Goal: Transaction & Acquisition: Purchase product/service

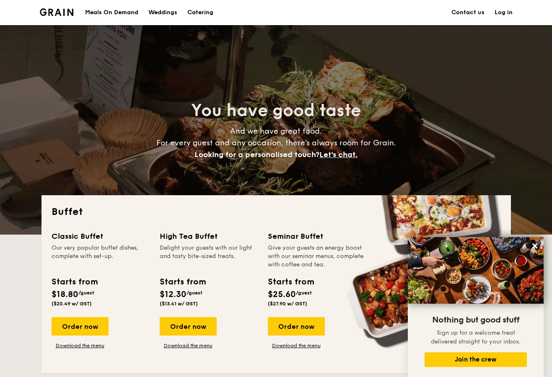
click at [197, 12] on h1 "Catering" at bounding box center [200, 12] width 26 height 25
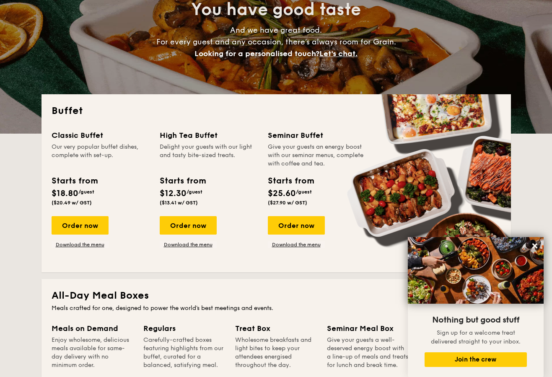
scroll to position [143, 0]
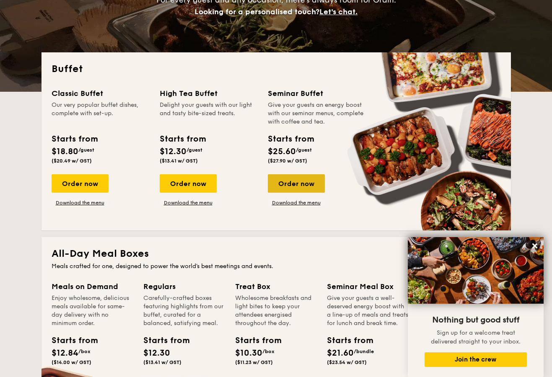
click at [293, 185] on div "Order now" at bounding box center [296, 183] width 57 height 18
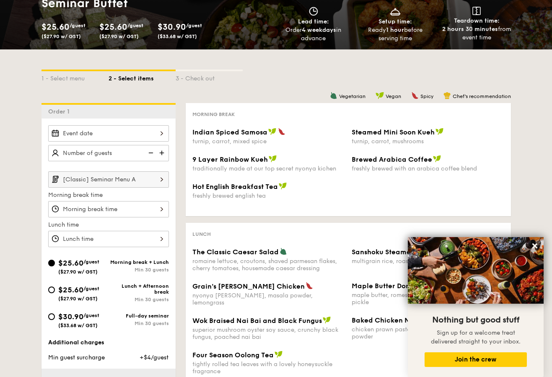
scroll to position [102, 0]
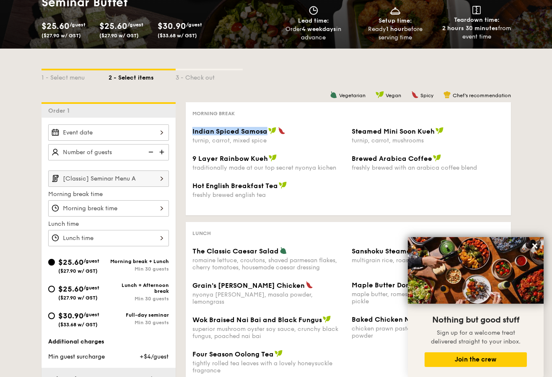
drag, startPoint x: 192, startPoint y: 132, endPoint x: 269, endPoint y: 131, distance: 77.2
click at [269, 131] on div "Indian Spiced Samosa" at bounding box center [268, 131] width 153 height 8
copy span "Indian Spiced Samosa"
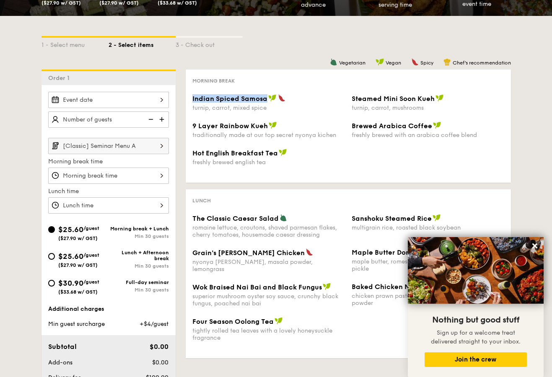
scroll to position [134, 0]
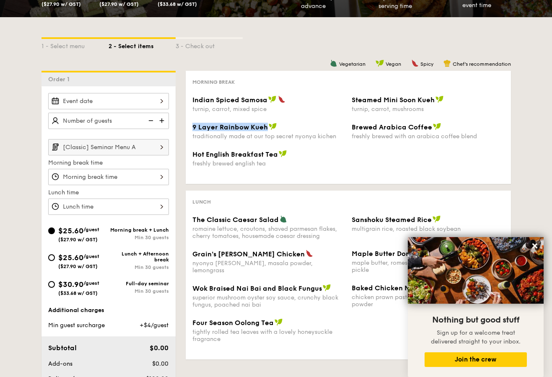
drag, startPoint x: 193, startPoint y: 127, endPoint x: 267, endPoint y: 130, distance: 74.3
click at [267, 130] on div "9 Layer Rainbow Kueh" at bounding box center [268, 127] width 153 height 8
copy span "9 Layer Rainbow Kueh"
drag, startPoint x: 350, startPoint y: 99, endPoint x: 431, endPoint y: 102, distance: 81.0
click at [431, 102] on div "Steamed Mini Soon Kueh turnip, carrot, mushrooms" at bounding box center [427, 104] width 159 height 17
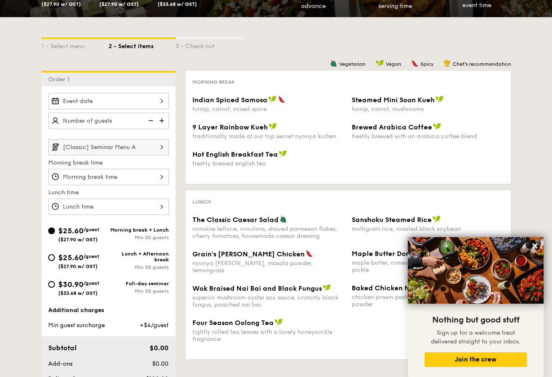
click at [424, 104] on span "Steamed Mini Soon Kueh" at bounding box center [393, 100] width 83 height 8
drag, startPoint x: 433, startPoint y: 101, endPoint x: 353, endPoint y: 101, distance: 80.5
click at [353, 101] on span "Steamed Mini Soon Kueh" at bounding box center [393, 100] width 83 height 8
copy span "Steamed Mini Soon Kueh"
drag, startPoint x: 350, startPoint y: 127, endPoint x: 428, endPoint y: 129, distance: 77.6
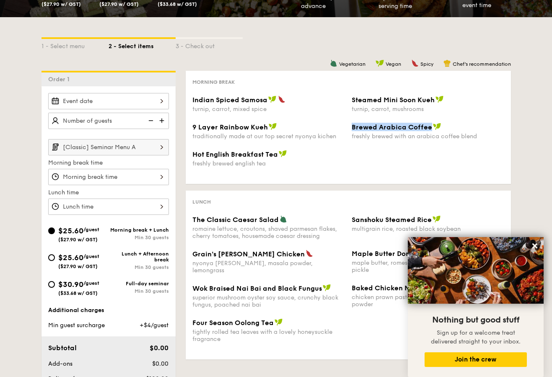
click at [428, 129] on div "Brewed Arabica Coffee freshly brewed with an arabica coffee blend" at bounding box center [427, 131] width 159 height 17
copy span "Brewed Arabica Coffee"
click at [276, 155] on span "Hot English Breakfast Tea" at bounding box center [235, 155] width 86 height 8
drag, startPoint x: 278, startPoint y: 156, endPoint x: 192, endPoint y: 156, distance: 85.1
click at [192, 156] on div "Hot English Breakfast Tea" at bounding box center [268, 154] width 153 height 8
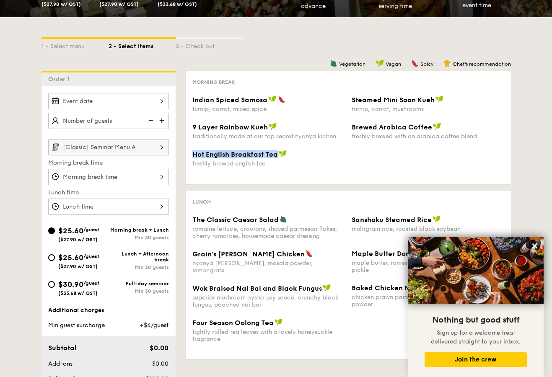
copy span "Hot English Breakfast Tea"
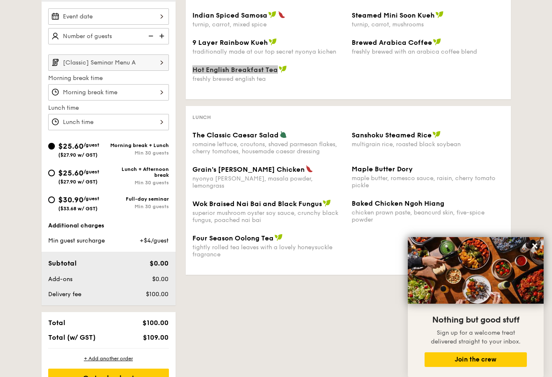
scroll to position [219, 0]
click at [145, 63] on input "[Classic] Seminar Menu A" at bounding box center [108, 62] width 121 height 16
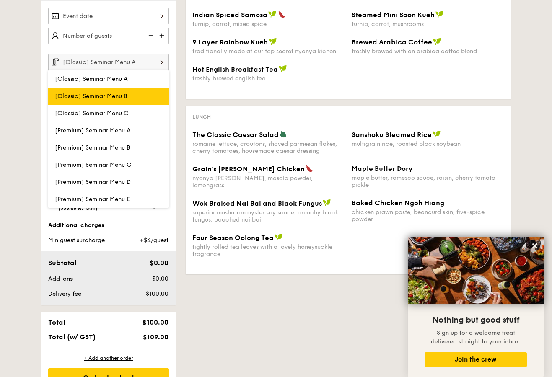
click at [134, 99] on label "[Classic] Seminar Menu B" at bounding box center [108, 96] width 121 height 17
click at [0, 0] on input "[Classic] Seminar Menu B" at bounding box center [0, 0] width 0 height 0
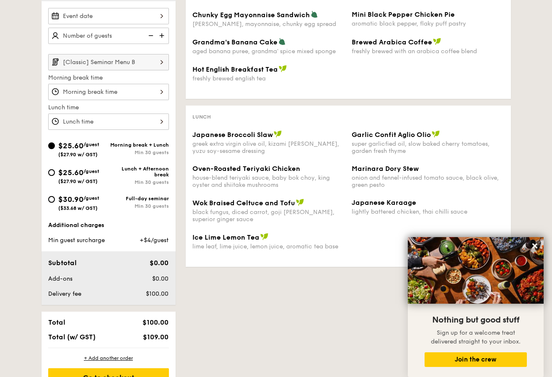
click at [119, 63] on input "[Classic] Seminar Menu B" at bounding box center [108, 62] width 121 height 16
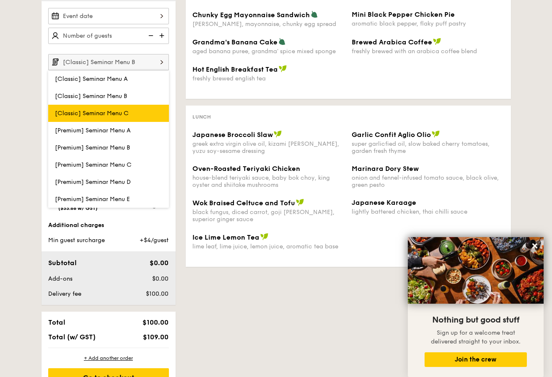
click at [120, 113] on span "[Classic] Seminar Menu C" at bounding box center [92, 113] width 74 height 7
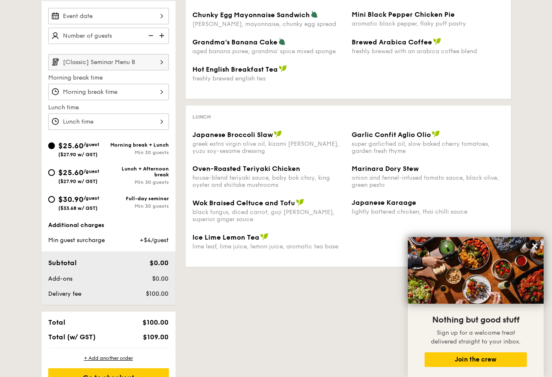
click at [112, 62] on input "[Classic] Seminar Menu B" at bounding box center [108, 62] width 121 height 16
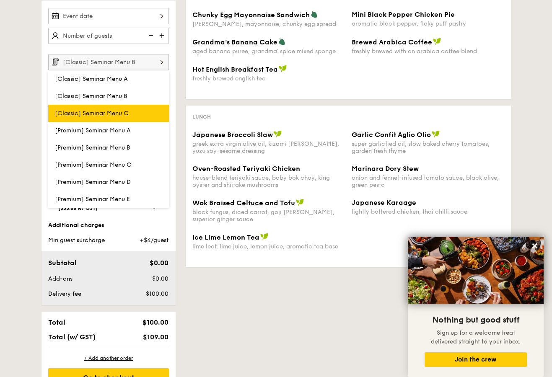
click at [112, 117] on label "[Classic] Seminar Menu C" at bounding box center [108, 113] width 121 height 17
click at [0, 0] on input "[Classic] Seminar Menu C" at bounding box center [0, 0] width 0 height 0
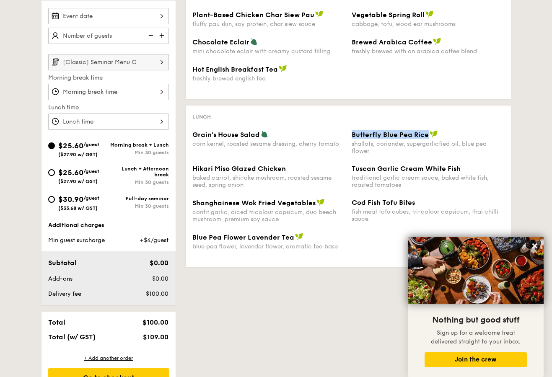
drag, startPoint x: 352, startPoint y: 133, endPoint x: 426, endPoint y: 138, distance: 74.4
click at [426, 138] on span "Butterfly Blue Pea Rice" at bounding box center [390, 135] width 77 height 8
copy span "Butterfly Blue Pea Rice"
click at [353, 167] on span "Tuscan Garlic Cream White Fish" at bounding box center [406, 169] width 109 height 8
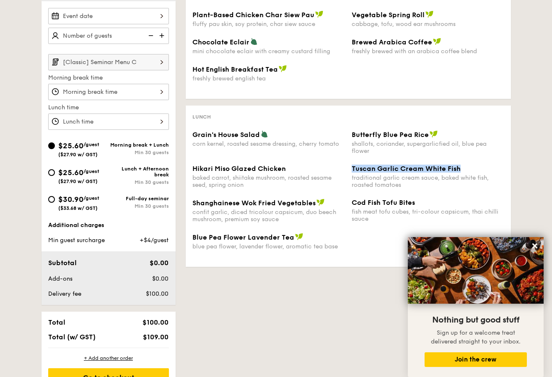
drag, startPoint x: 350, startPoint y: 168, endPoint x: 465, endPoint y: 169, distance: 114.9
click at [465, 169] on div "Tuscan Garlic Cream White Fish traditional garlic cream sauce, baked white fish…" at bounding box center [427, 177] width 159 height 24
copy span "Tuscan Garlic Cream White Fish"
click at [123, 61] on input "[Classic] Seminar Menu C" at bounding box center [108, 62] width 121 height 16
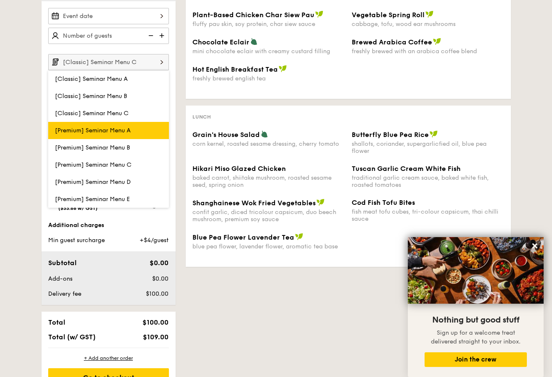
click at [130, 124] on label "[Premium] Seminar Menu A" at bounding box center [108, 130] width 121 height 17
click at [0, 0] on input "[Premium] Seminar Menu A" at bounding box center [0, 0] width 0 height 0
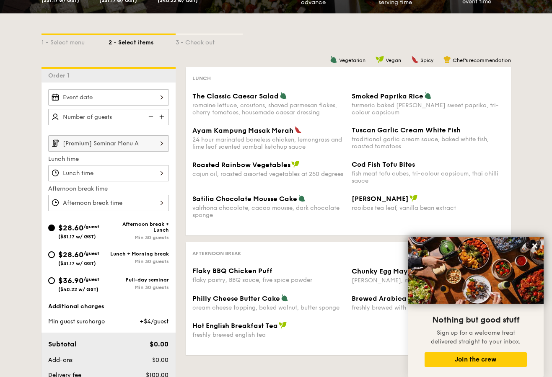
scroll to position [133, 0]
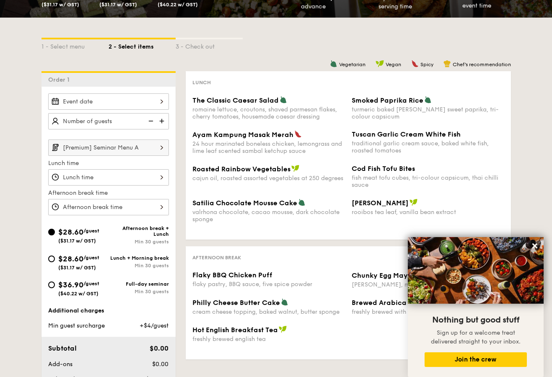
click at [217, 173] on span "Roasted Rainbow Vegetables" at bounding box center [241, 169] width 98 height 8
drag, startPoint x: 188, startPoint y: 167, endPoint x: 288, endPoint y: 166, distance: 99.8
click at [288, 166] on div "Lunch The Classic Caesar Salad romaine lettuce, croutons, shaved parmesan flake…" at bounding box center [348, 155] width 325 height 169
copy span "Roasted Rainbow Vegetables"
click at [114, 146] on input "[Premium] Seminar Menu A" at bounding box center [108, 148] width 121 height 16
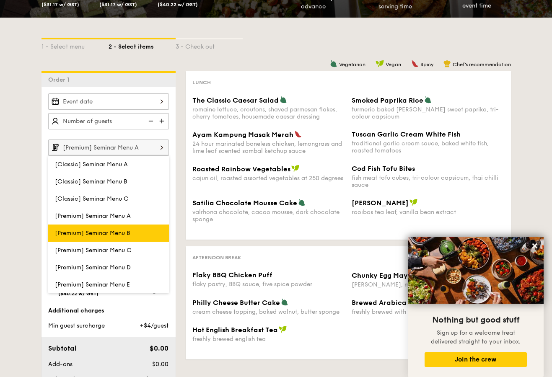
click at [112, 233] on span "[Premium] Seminar Menu B" at bounding box center [92, 233] width 75 height 7
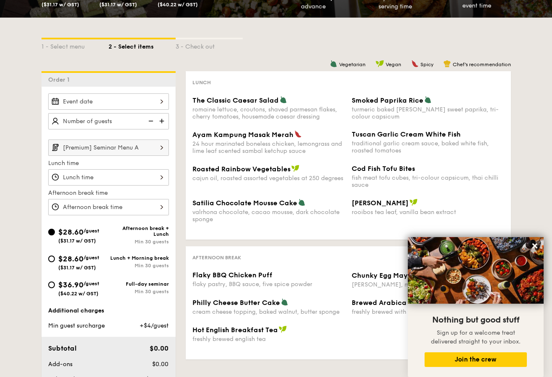
click at [125, 143] on input "[Premium] Seminar Menu A" at bounding box center [108, 148] width 121 height 16
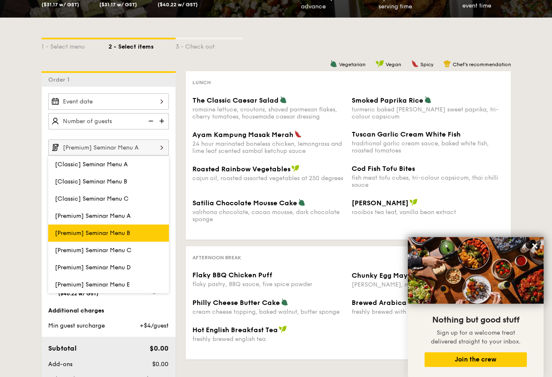
click at [122, 228] on label "[Premium] Seminar Menu B" at bounding box center [108, 233] width 121 height 17
click at [0, 0] on input "[Premium] Seminar Menu B" at bounding box center [0, 0] width 0 height 0
type input "[Premium] Seminar Menu B"
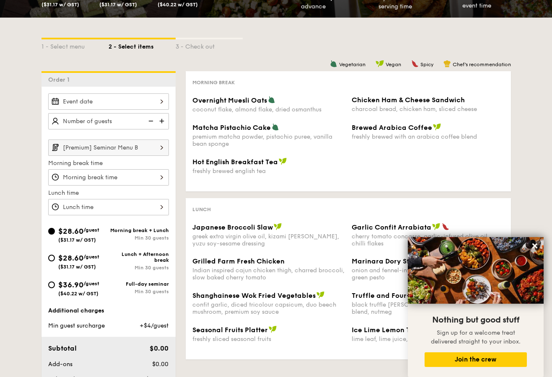
click at [195, 100] on span "Overnight Muesli Oats" at bounding box center [229, 100] width 75 height 8
drag, startPoint x: 190, startPoint y: 100, endPoint x: 266, endPoint y: 101, distance: 75.9
click at [266, 101] on div "Overnight Muesli Oats coconut flake, almond flake, dried osmanthus" at bounding box center [268, 104] width 159 height 17
copy span "Overnight Muesli Oats"
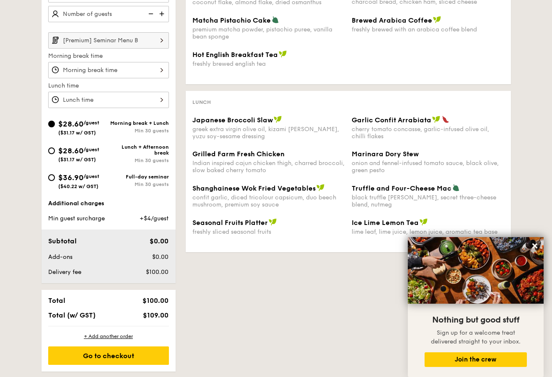
scroll to position [241, 0]
drag, startPoint x: 192, startPoint y: 153, endPoint x: 284, endPoint y: 154, distance: 91.4
click at [284, 154] on div "Grilled Farm Fresh Chicken" at bounding box center [268, 154] width 153 height 8
copy span "Grilled Farm Fresh Chicken"
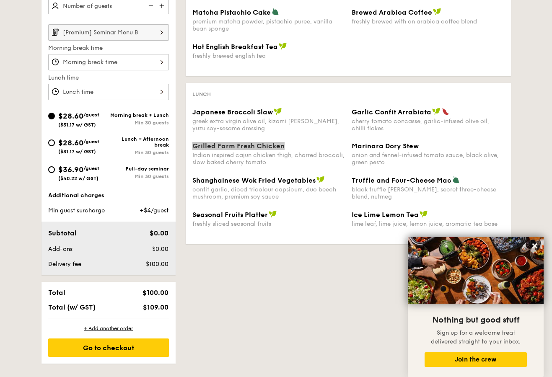
scroll to position [251, 0]
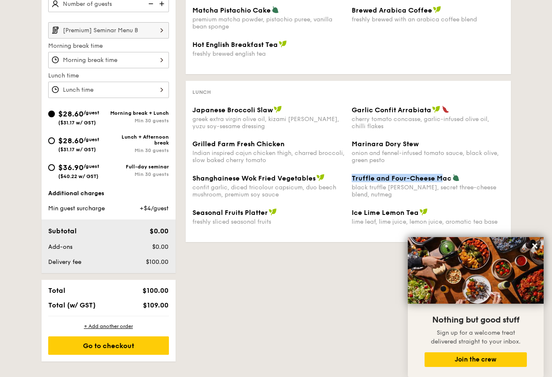
drag, startPoint x: 348, startPoint y: 178, endPoint x: 442, endPoint y: 181, distance: 94.0
click at [442, 181] on div "Truffle and Four-Cheese Mac black truffle pate, brie, secret three-cheese blend…" at bounding box center [427, 186] width 159 height 24
drag, startPoint x: 188, startPoint y: 110, endPoint x: 272, endPoint y: 113, distance: 83.9
click at [272, 113] on div "Lunch Japanese Broccoli Slaw greek extra virgin olive oil, kizami nori, ginger,…" at bounding box center [348, 161] width 325 height 161
click at [128, 33] on input "[Premium] Seminar Menu B" at bounding box center [108, 30] width 121 height 16
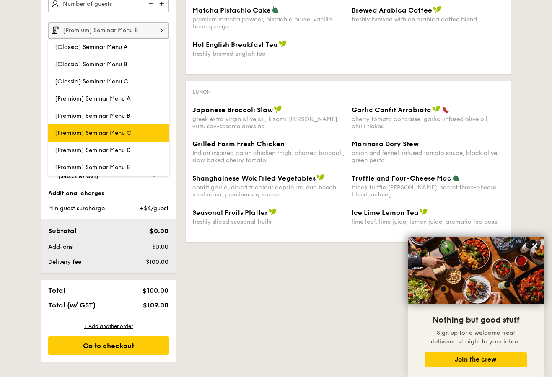
click at [131, 132] on span "[Premium] Seminar Menu C" at bounding box center [93, 133] width 77 height 7
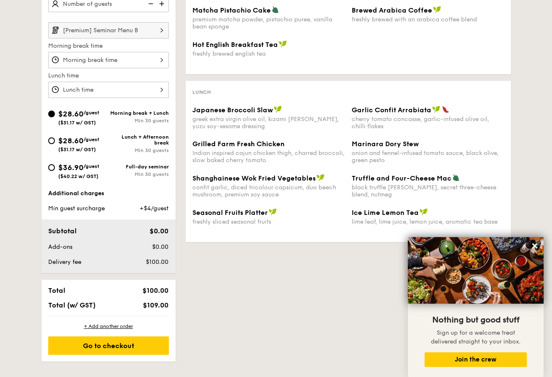
click at [111, 29] on input "[Premium] Seminar Menu B" at bounding box center [108, 30] width 121 height 16
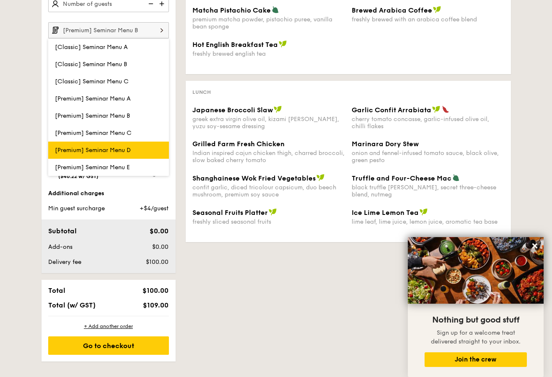
click at [127, 148] on span "[Premium] Seminar Menu D" at bounding box center [93, 150] width 76 height 7
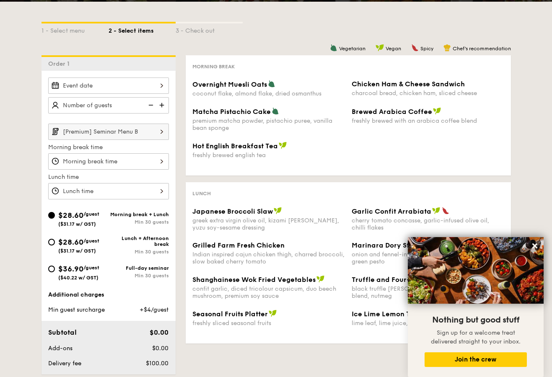
scroll to position [171, 0]
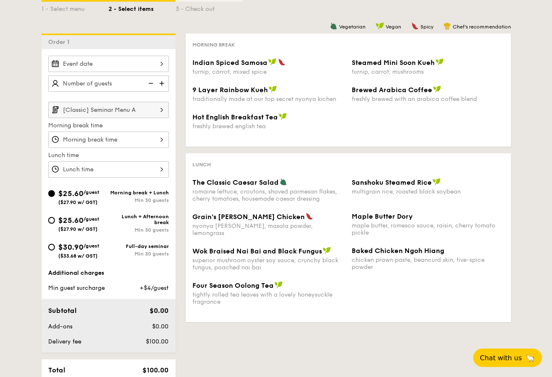
click at [135, 108] on input "[Classic] Seminar Menu A" at bounding box center [108, 110] width 121 height 16
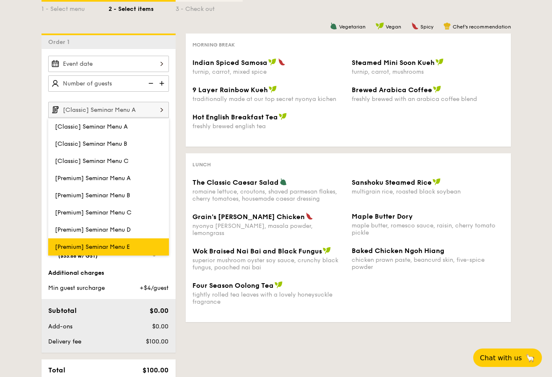
click at [135, 241] on label "[Premium] Seminar Menu E" at bounding box center [108, 247] width 121 height 17
click at [0, 0] on input "[Premium] Seminar Menu E" at bounding box center [0, 0] width 0 height 0
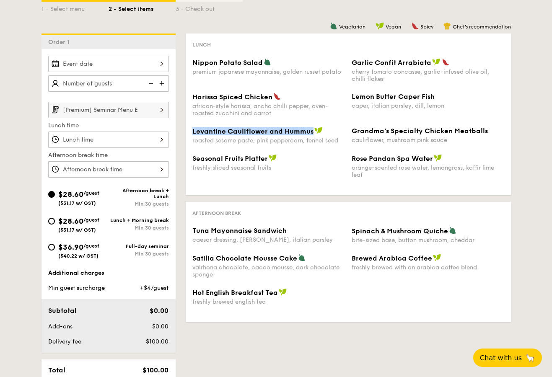
drag, startPoint x: 192, startPoint y: 130, endPoint x: 313, endPoint y: 133, distance: 120.8
click at [313, 133] on div "Levantine Cauliflower and Hummus" at bounding box center [268, 131] width 153 height 8
copy span "Levantine Cauliflower and Hummus"
click at [120, 110] on input "[Premium] Seminar Menu E" at bounding box center [108, 110] width 121 height 16
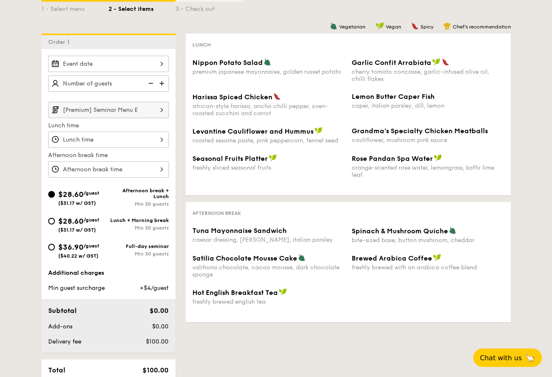
click at [120, 110] on input "[Premium] Seminar Menu E" at bounding box center [108, 110] width 121 height 16
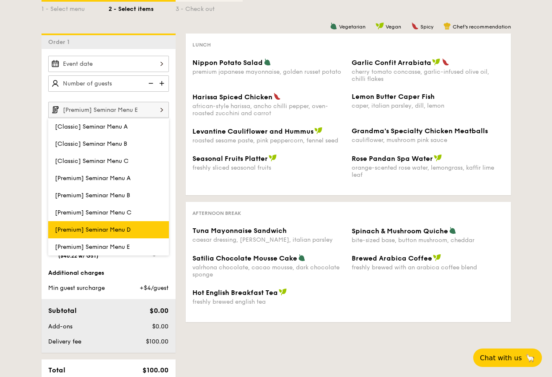
click at [119, 227] on span "[Premium] Seminar Menu D" at bounding box center [93, 229] width 76 height 7
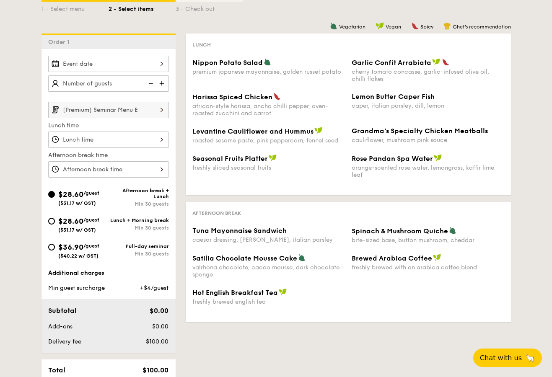
click at [135, 105] on input "[Premium] Seminar Menu E" at bounding box center [108, 110] width 121 height 16
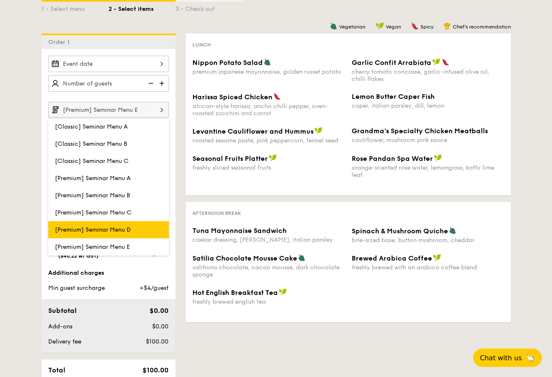
click at [101, 227] on span "[Premium] Seminar Menu D" at bounding box center [93, 229] width 76 height 7
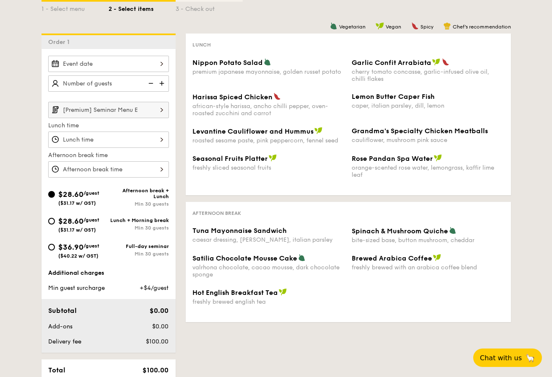
click at [134, 110] on input "[Premium] Seminar Menu E" at bounding box center [108, 110] width 121 height 16
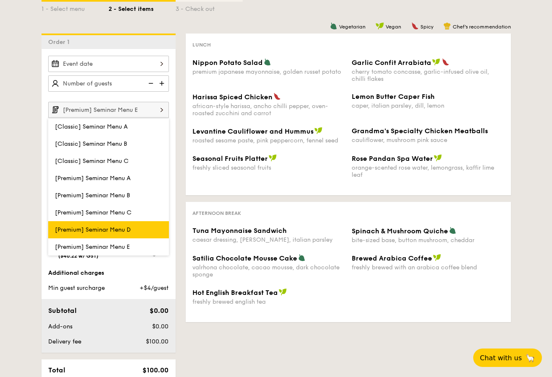
click at [129, 224] on label "[Premium] Seminar Menu D" at bounding box center [108, 229] width 121 height 17
click at [0, 0] on input "[Premium] Seminar Menu D" at bounding box center [0, 0] width 0 height 0
type input "[Premium] Seminar Menu D"
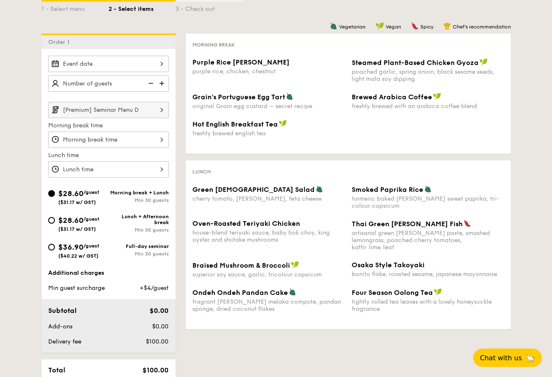
click at [133, 111] on input "[Premium] Seminar Menu D" at bounding box center [108, 110] width 121 height 16
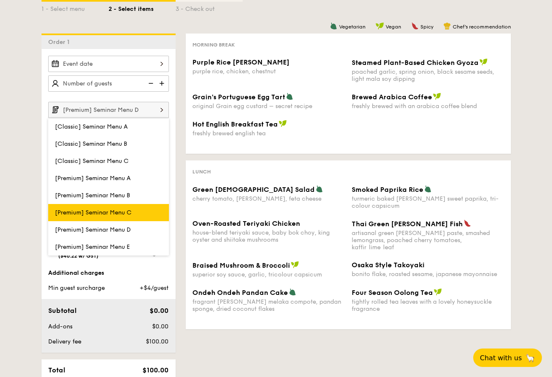
click at [112, 215] on span "[Premium] Seminar Menu C" at bounding box center [93, 212] width 77 height 7
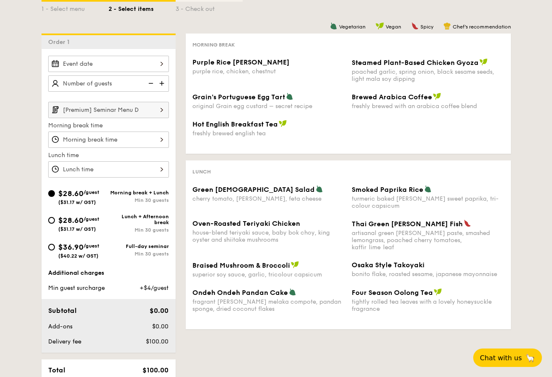
click at [135, 106] on input "[Premium] Seminar Menu D" at bounding box center [108, 110] width 121 height 16
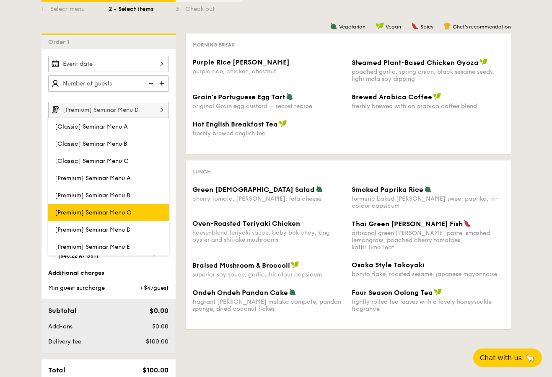
click at [107, 215] on span "[Premium] Seminar Menu C" at bounding box center [93, 212] width 77 height 7
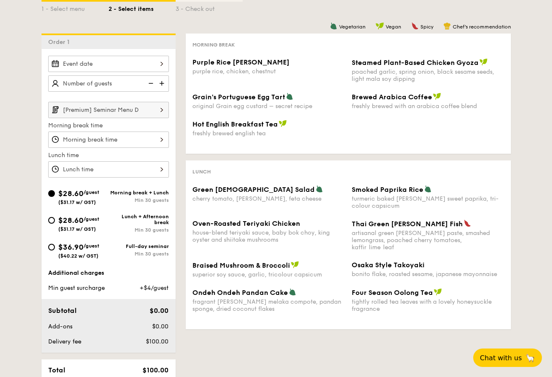
click at [68, 105] on input "[Premium] Seminar Menu D" at bounding box center [108, 110] width 121 height 16
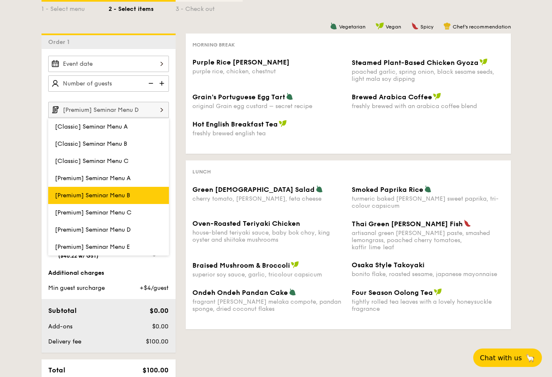
click at [64, 196] on span "[Premium] Seminar Menu B" at bounding box center [92, 195] width 75 height 7
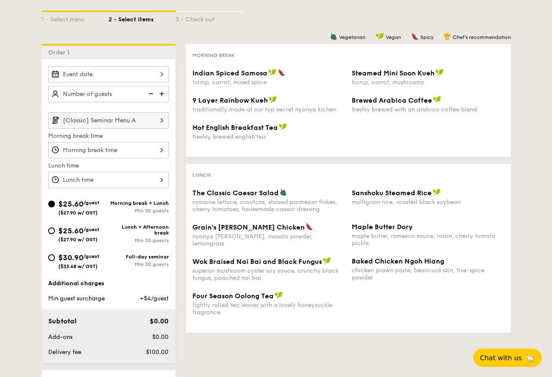
scroll to position [161, 0]
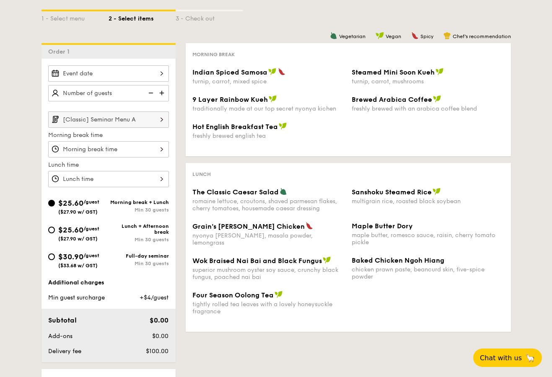
click at [125, 125] on input "[Classic] Seminar Menu A" at bounding box center [108, 120] width 121 height 16
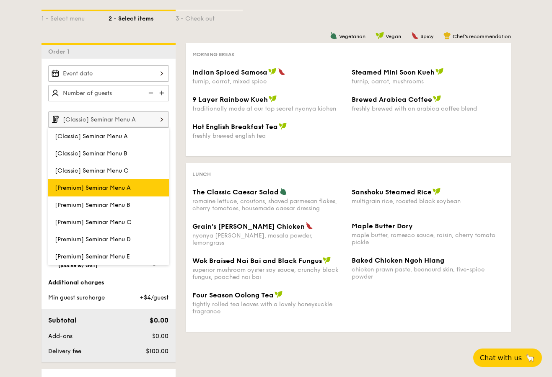
click at [127, 192] on label "[Premium] Seminar Menu A" at bounding box center [108, 187] width 121 height 17
click at [0, 0] on input "[Premium] Seminar Menu A" at bounding box center [0, 0] width 0 height 0
type input "[Premium] Seminar Menu A"
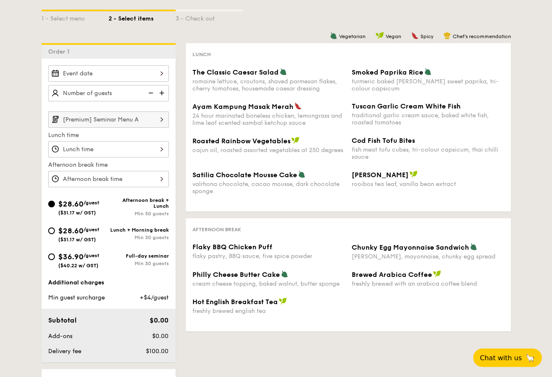
click at [119, 119] on input "[Premium] Seminar Menu A" at bounding box center [108, 120] width 121 height 16
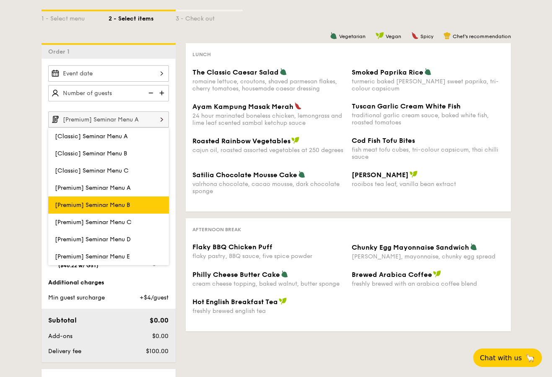
click at [113, 205] on span "[Premium] Seminar Menu B" at bounding box center [92, 205] width 75 height 7
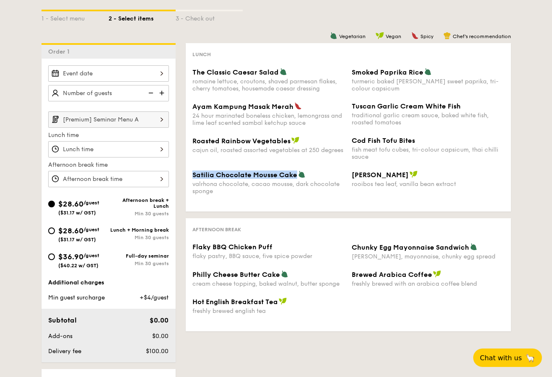
drag, startPoint x: 191, startPoint y: 174, endPoint x: 298, endPoint y: 175, distance: 107.3
click at [298, 175] on div "Satilia Chocolate Mousse Cake valrhona chocolate, cacao mousse, dark chocolate …" at bounding box center [268, 183] width 159 height 24
copy span "Satilia Chocolate Mousse Cake"
click at [125, 123] on input "[Premium] Seminar Menu A" at bounding box center [108, 120] width 121 height 16
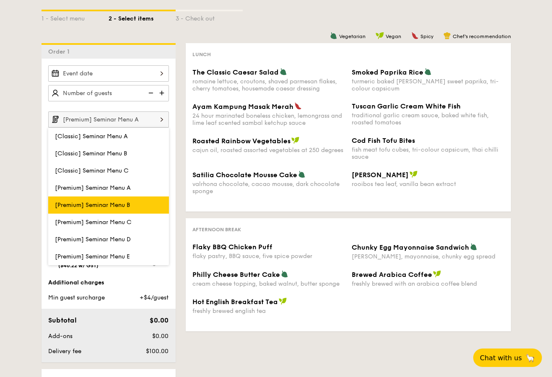
click at [117, 204] on span "[Premium] Seminar Menu B" at bounding box center [92, 205] width 75 height 7
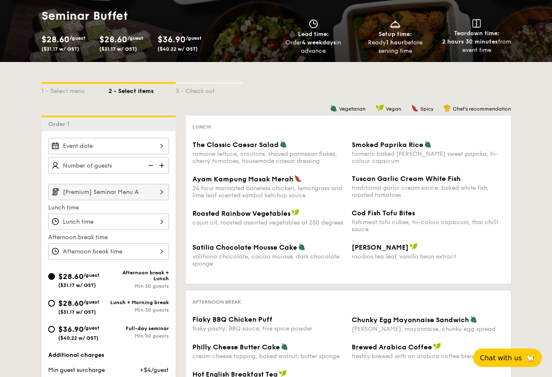
scroll to position [0, 0]
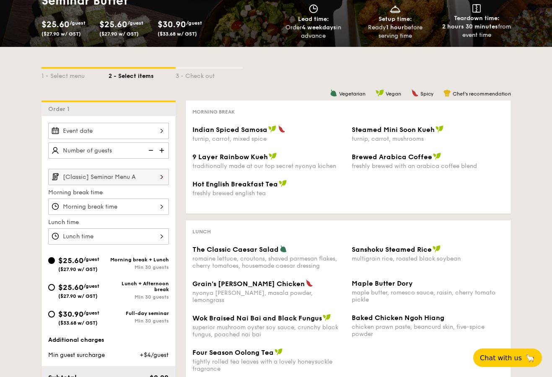
scroll to position [147, 0]
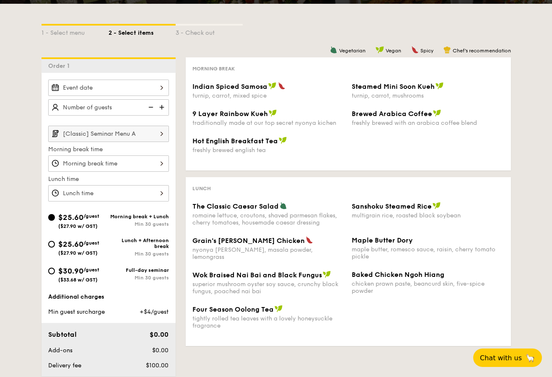
click at [111, 136] on input "[Classic] Seminar Menu A" at bounding box center [108, 134] width 121 height 16
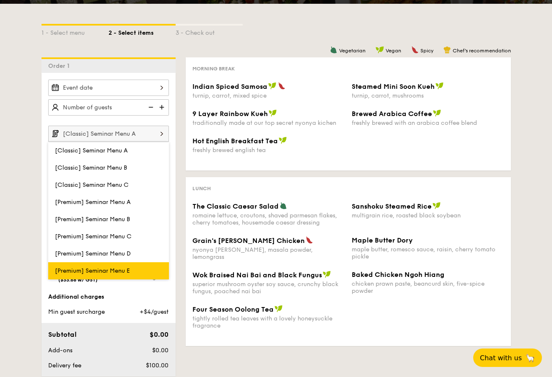
click at [99, 270] on span "[Premium] Seminar Menu E" at bounding box center [92, 270] width 75 height 7
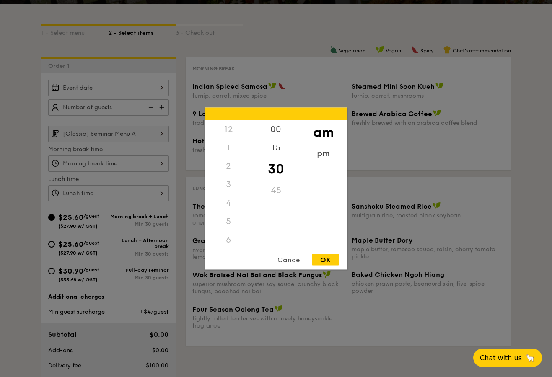
click at [107, 165] on div "12 1 2 3 4 5 6 7 8 9 10 11 00 15 30 45 am pm Cancel OK" at bounding box center [108, 164] width 121 height 16
click at [107, 165] on div at bounding box center [276, 188] width 552 height 377
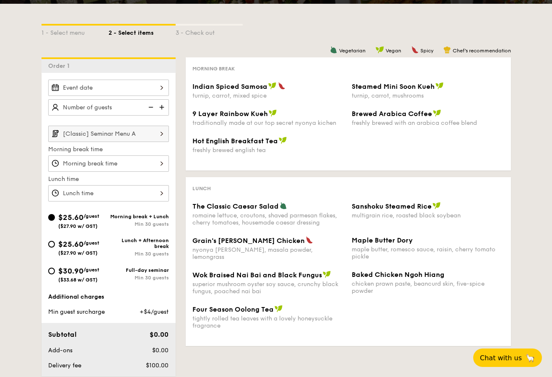
click at [117, 135] on input "[Classic] Seminar Menu A" at bounding box center [108, 134] width 121 height 16
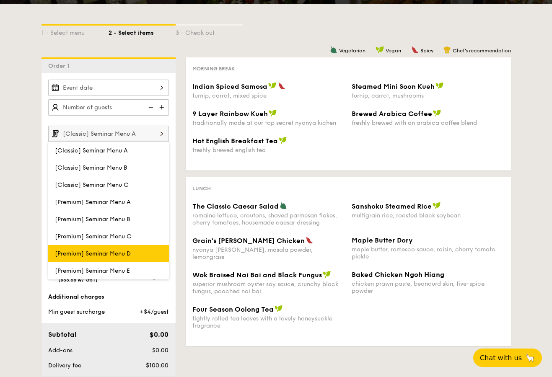
click at [118, 251] on span "[Premium] Seminar Menu D" at bounding box center [93, 253] width 76 height 7
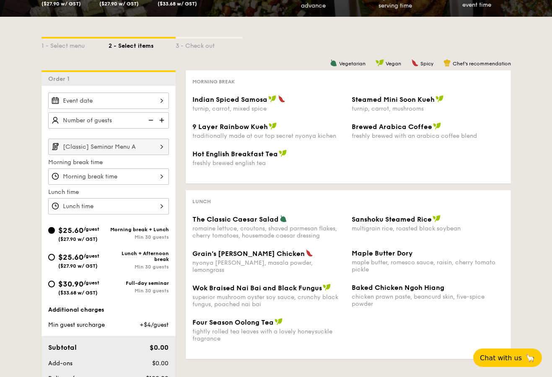
scroll to position [0, 0]
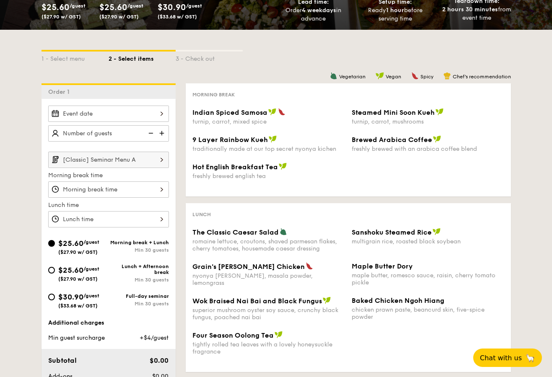
scroll to position [122, 0]
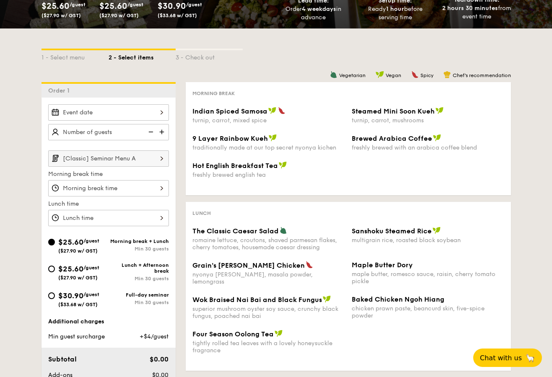
click at [153, 158] on input "[Classic] Seminar Menu A" at bounding box center [108, 159] width 121 height 16
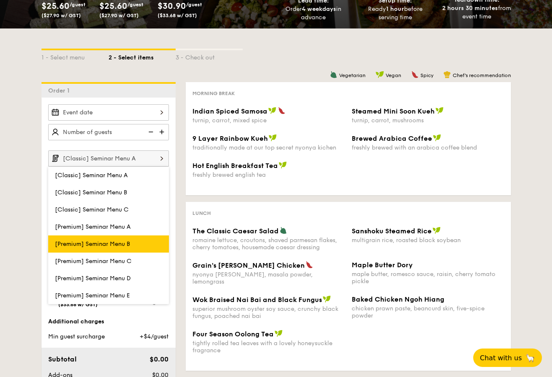
click at [127, 249] on label "[Premium] Seminar Menu B" at bounding box center [108, 244] width 121 height 17
click at [0, 0] on input "[Premium] Seminar Menu B" at bounding box center [0, 0] width 0 height 0
type input "[Premium] Seminar Menu B"
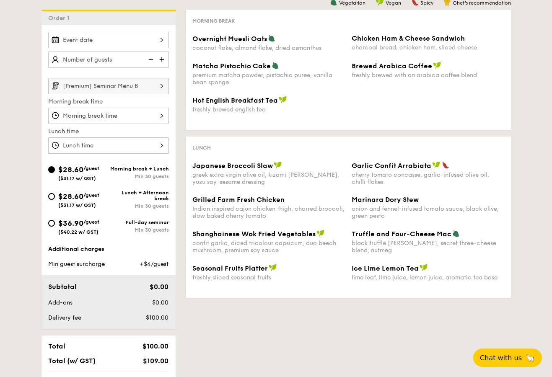
scroll to position [195, 0]
drag, startPoint x: 350, startPoint y: 270, endPoint x: 416, endPoint y: 271, distance: 66.3
click at [416, 271] on div "Ice Lime Lemon Tea lime leaf, lime juice, lemon juice, aromatic tea base" at bounding box center [427, 272] width 159 height 17
copy span "Ice Lime Lemon Tea"
click at [150, 88] on input "[Premium] Seminar Menu B" at bounding box center [108, 86] width 121 height 16
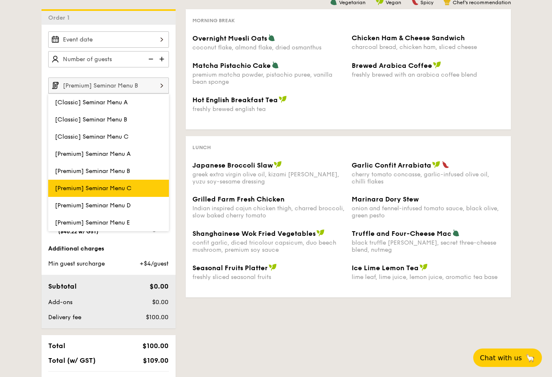
click at [129, 191] on span "[Premium] Seminar Menu C" at bounding box center [93, 188] width 77 height 7
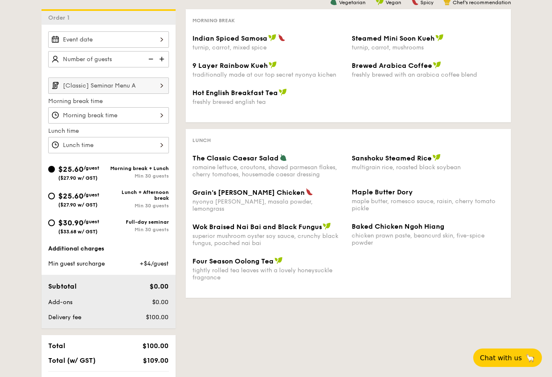
click at [84, 85] on input "[Classic] Seminar Menu A" at bounding box center [108, 86] width 121 height 16
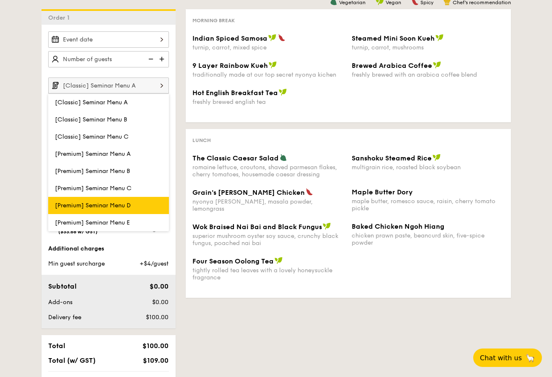
click at [114, 204] on span "[Premium] Seminar Menu D" at bounding box center [93, 205] width 76 height 7
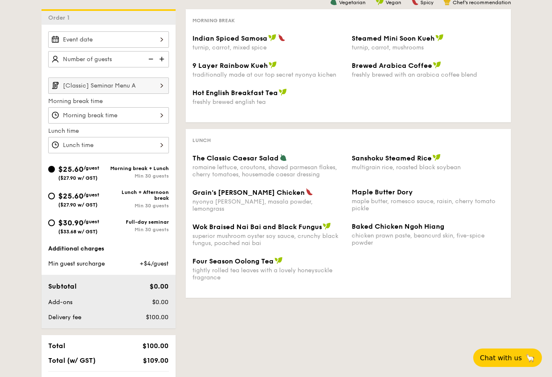
click at [120, 91] on input "[Classic] Seminar Menu A" at bounding box center [108, 86] width 121 height 16
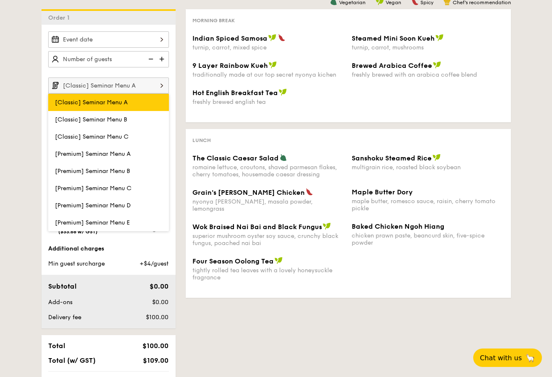
click at [113, 104] on span "[Classic] Seminar Menu A" at bounding box center [91, 102] width 73 height 7
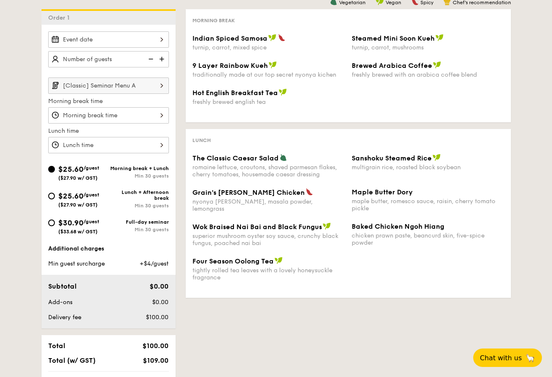
click at [70, 87] on input "[Classic] Seminar Menu A" at bounding box center [108, 86] width 121 height 16
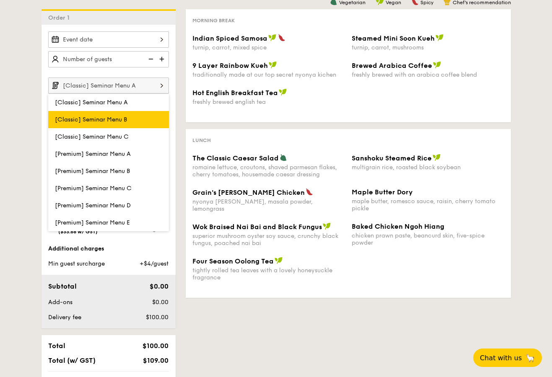
click at [76, 117] on span "[Classic] Seminar Menu B" at bounding box center [91, 119] width 72 height 7
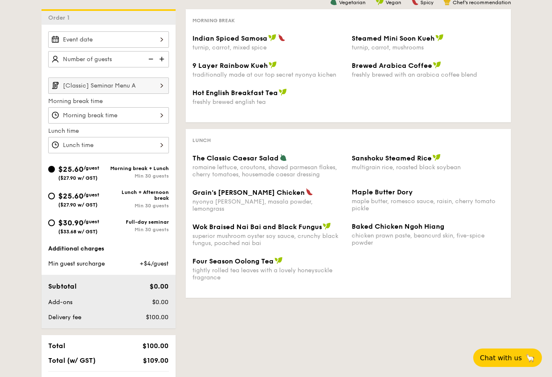
click at [85, 86] on input "[Classic] Seminar Menu A" at bounding box center [108, 86] width 121 height 16
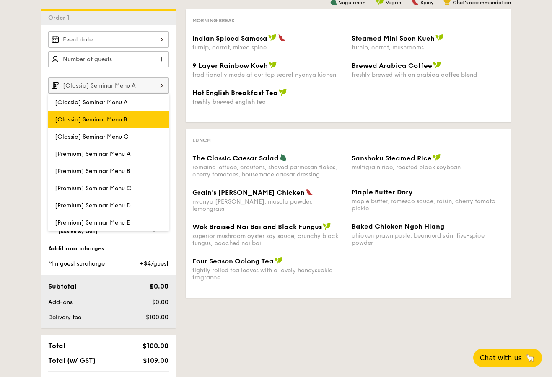
click at [90, 122] on span "[Classic] Seminar Menu B" at bounding box center [91, 119] width 72 height 7
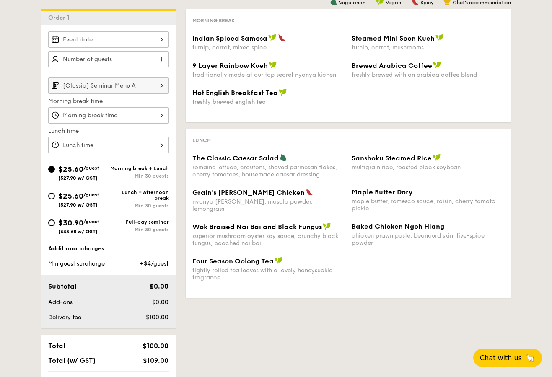
click at [116, 82] on input "[Classic] Seminar Menu A" at bounding box center [108, 86] width 121 height 16
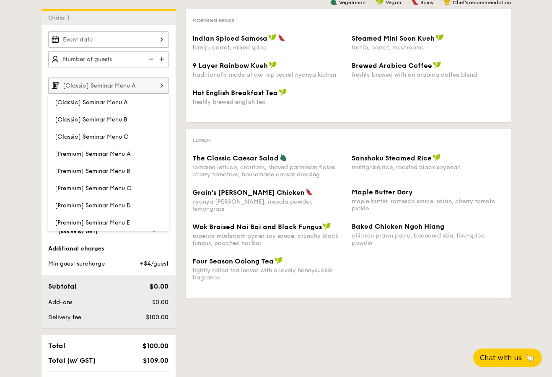
click at [116, 134] on span "[Classic] Seminar Menu C" at bounding box center [92, 136] width 74 height 7
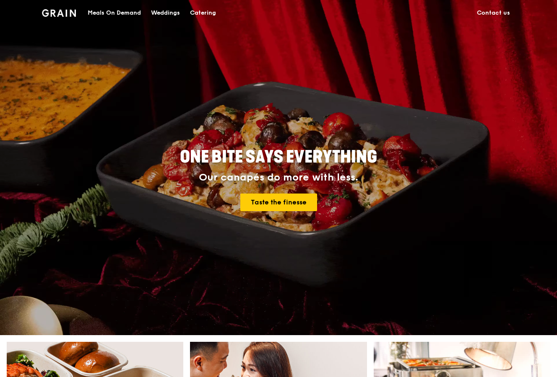
click at [196, 11] on div "Catering" at bounding box center [203, 12] width 26 height 25
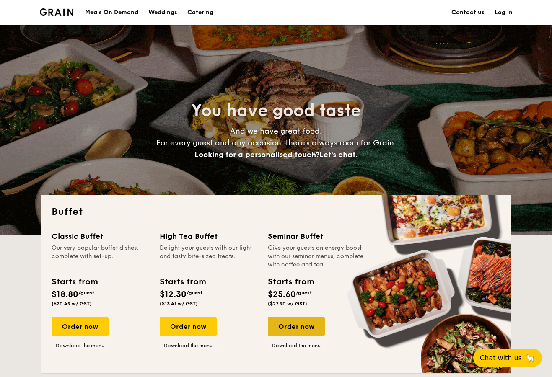
click at [286, 329] on div "Order now" at bounding box center [296, 326] width 57 height 18
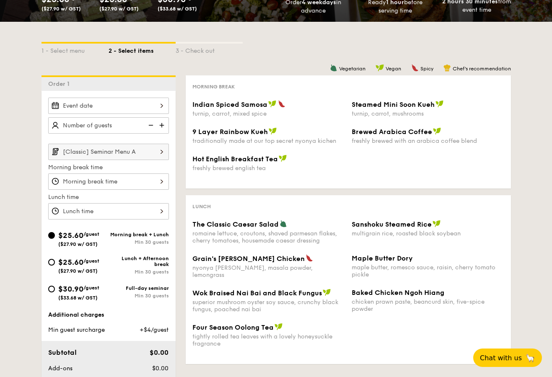
scroll to position [171, 0]
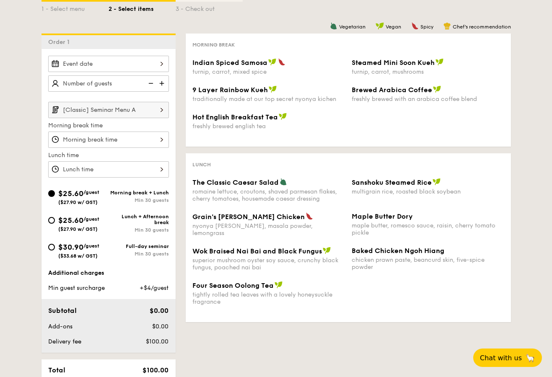
click at [102, 112] on input "[Classic] Seminar Menu A" at bounding box center [108, 110] width 121 height 16
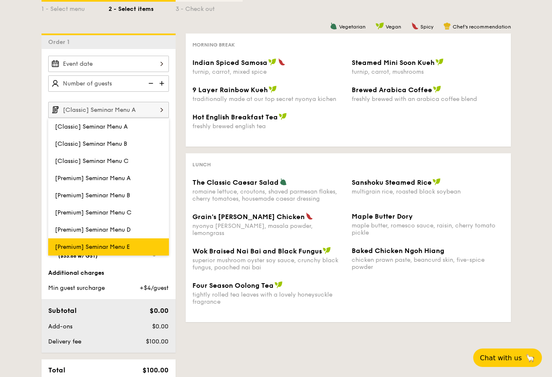
click at [117, 245] on span "[Premium] Seminar Menu E" at bounding box center [92, 247] width 75 height 7
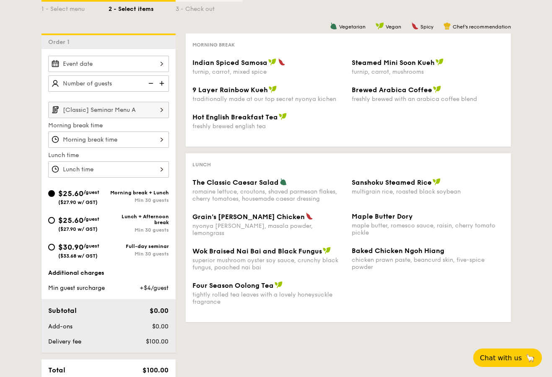
click at [56, 108] on input "[Classic] Seminar Menu A" at bounding box center [108, 110] width 121 height 16
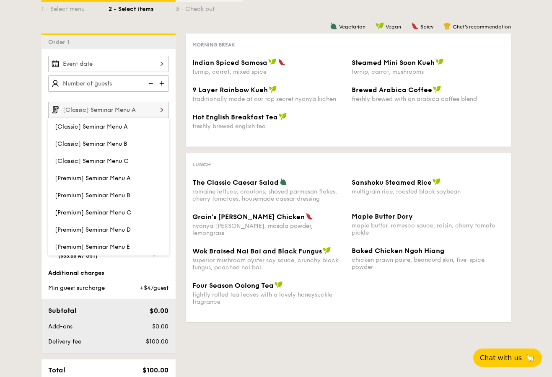
click at [56, 108] on input "[Classic] Seminar Menu A" at bounding box center [108, 110] width 121 height 16
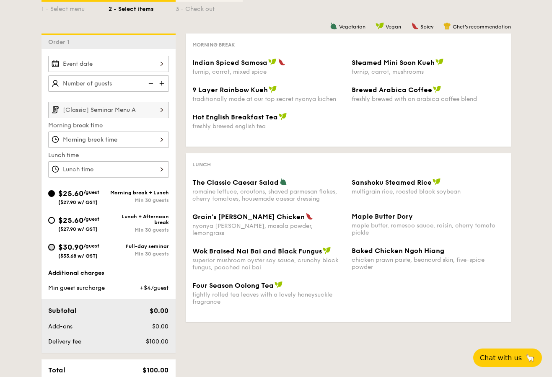
click at [50, 249] on input "$30.90 /guest ($33.68 w/ GST) Full-day seminar Min 30 guests" at bounding box center [51, 247] width 7 height 7
radio input "true"
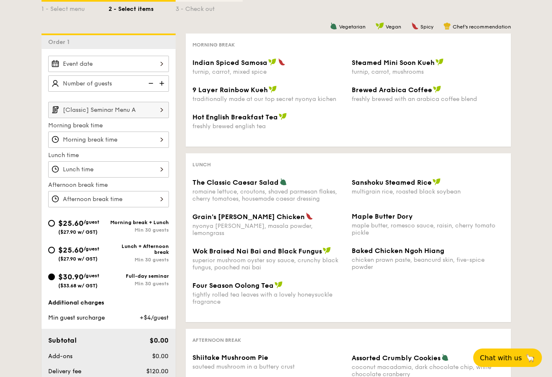
click at [138, 116] on input "[Classic] Seminar Menu A" at bounding box center [108, 110] width 121 height 16
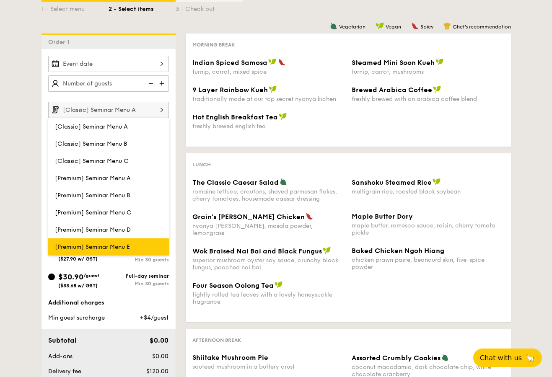
click at [116, 249] on span "[Premium] Seminar Menu E" at bounding box center [92, 247] width 75 height 7
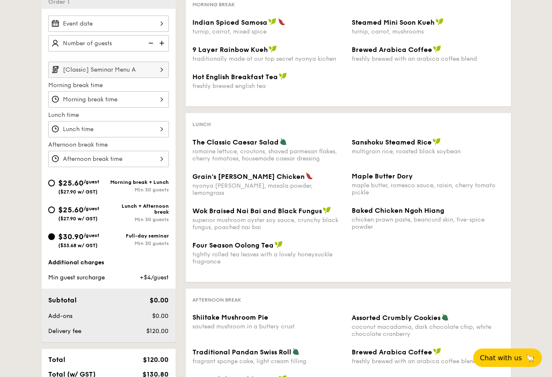
scroll to position [208, 0]
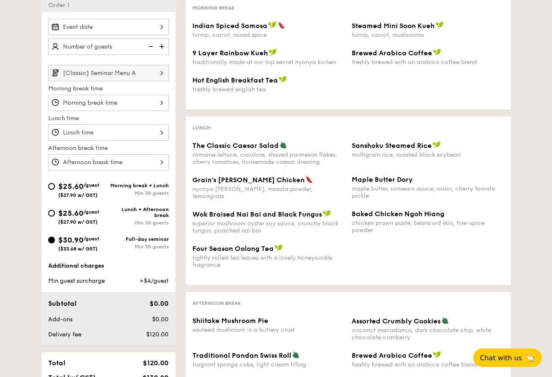
click at [104, 75] on input "[Classic] Seminar Menu A" at bounding box center [108, 73] width 121 height 16
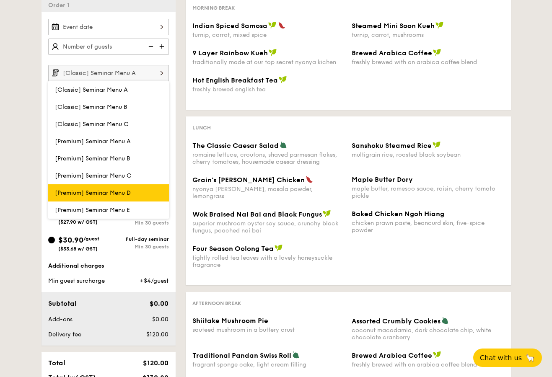
click at [95, 195] on span "[Premium] Seminar Menu D" at bounding box center [93, 193] width 76 height 7
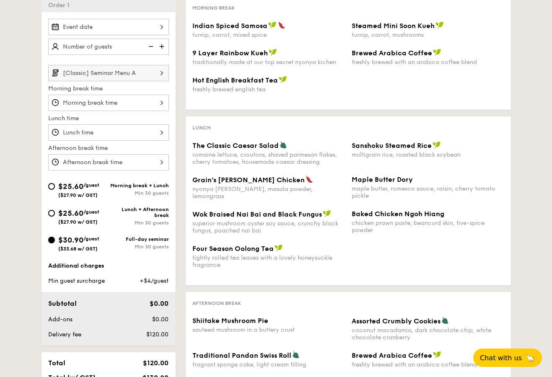
scroll to position [0, 0]
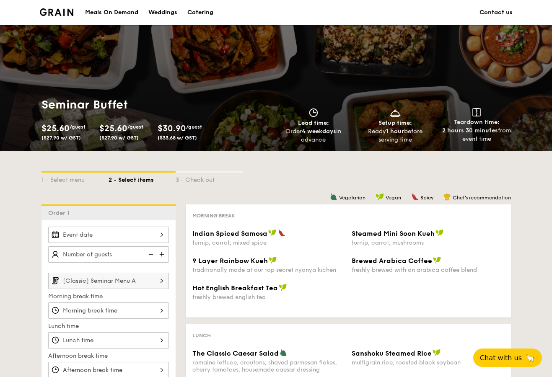
click at [111, 134] on div "$25.60 /guest ($27.90 w/ GST)" at bounding box center [125, 131] width 52 height 18
click at [66, 132] on span "$25.60" at bounding box center [56, 129] width 28 height 10
click at [202, 11] on div "Catering" at bounding box center [200, 12] width 26 height 25
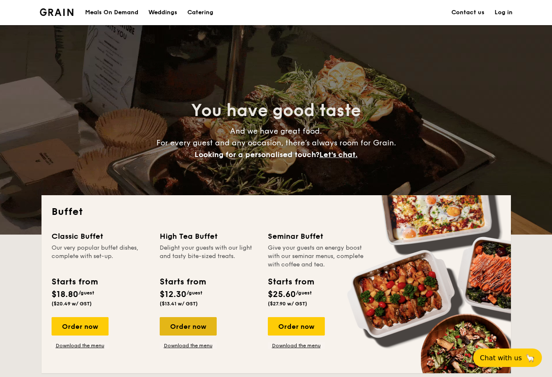
click at [202, 326] on div "Order now" at bounding box center [188, 326] width 57 height 18
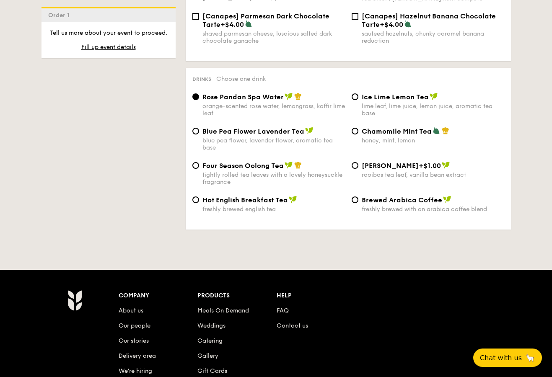
scroll to position [1325, 0]
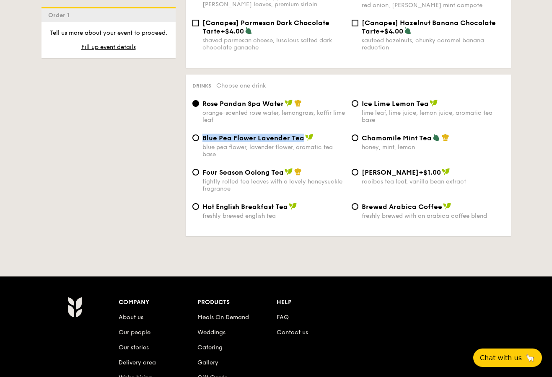
drag, startPoint x: 300, startPoint y: 134, endPoint x: 203, endPoint y: 135, distance: 97.3
click at [203, 135] on span "Blue Pea Flower Lavender Tea" at bounding box center [253, 138] width 102 height 8
copy span "Blue Pea Flower Lavender Tea"
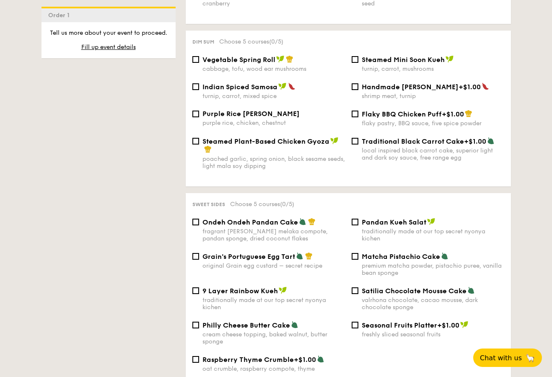
scroll to position [685, 0]
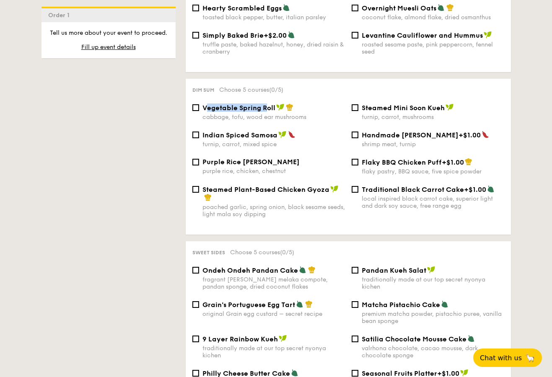
drag, startPoint x: 205, startPoint y: 104, endPoint x: 268, endPoint y: 102, distance: 62.5
click at [268, 104] on span "Vegetable Spring Roll" at bounding box center [238, 108] width 73 height 8
click at [240, 104] on span "Vegetable Spring Roll" at bounding box center [238, 108] width 73 height 8
click at [199, 104] on input "Vegetable Spring Roll cabbage, tofu, wood ear mushrooms" at bounding box center [195, 107] width 7 height 7
click at [275, 120] on div "Vegetable Spring Roll cabbage, tofu, wood ear mushrooms Steamed Mini Soon Kueh …" at bounding box center [348, 117] width 319 height 27
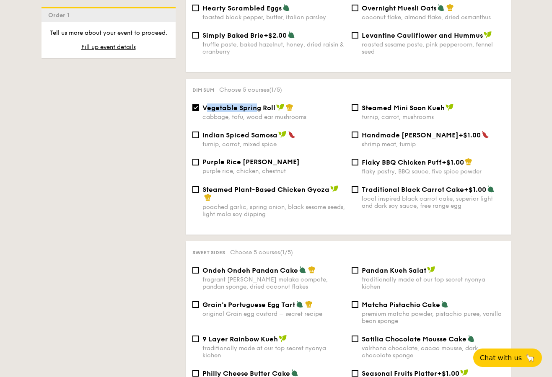
drag, startPoint x: 205, startPoint y: 104, endPoint x: 257, endPoint y: 105, distance: 52.4
click at [257, 105] on span "Vegetable Spring Roll" at bounding box center [238, 108] width 73 height 8
click at [199, 105] on input "Vegetable Spring Roll cabbage, tofu, wood ear mushrooms" at bounding box center [195, 107] width 7 height 7
checkbox input "false"
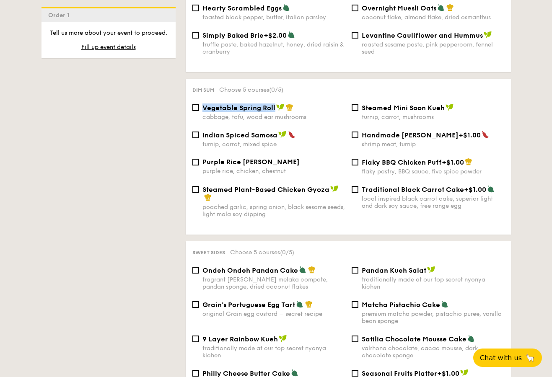
drag, startPoint x: 203, startPoint y: 105, endPoint x: 275, endPoint y: 105, distance: 71.7
click at [275, 105] on div "Vegetable Spring Roll" at bounding box center [273, 108] width 143 height 8
copy span "Vegetable Spring Roll"
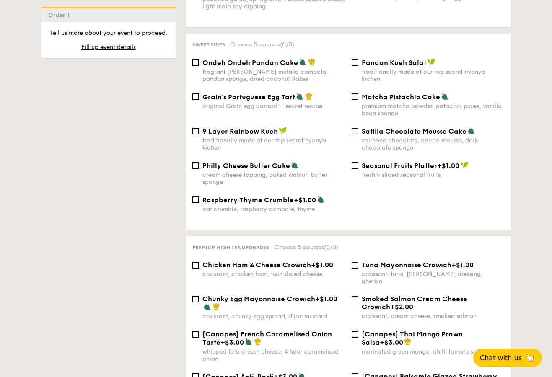
scroll to position [857, 0]
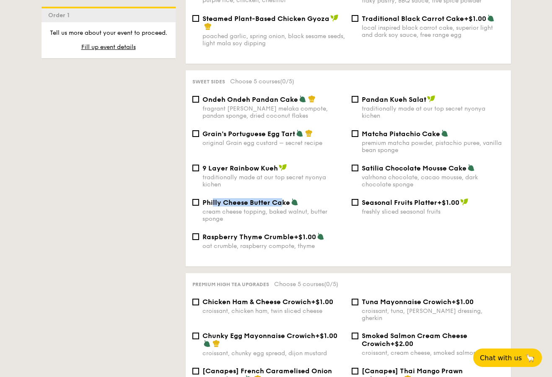
drag, startPoint x: 283, startPoint y: 203, endPoint x: 213, endPoint y: 202, distance: 70.4
click at [213, 202] on span "Philly Cheese Butter Cake" at bounding box center [246, 203] width 88 height 8
drag, startPoint x: 203, startPoint y: 202, endPoint x: 289, endPoint y: 205, distance: 86.0
click at [289, 205] on div "Philly Cheese Butter Cake" at bounding box center [273, 202] width 143 height 8
copy span "Philly Cheese Butter Cake"
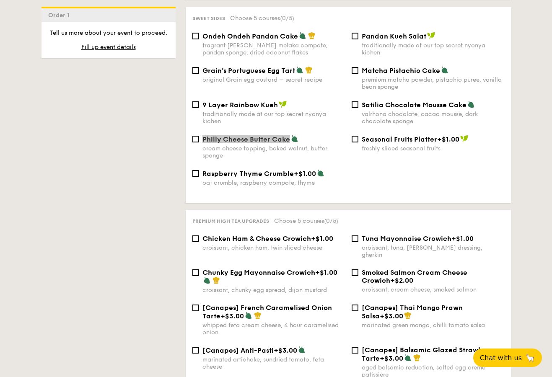
scroll to position [920, 0]
click at [377, 69] on span "Matcha Pistachio Cake" at bounding box center [401, 70] width 78 height 8
click at [358, 69] on input "Matcha Pistachio Cake premium matcha powder, pistachio puree, vanilla bean spon…" at bounding box center [355, 70] width 7 height 7
checkbox input "true"
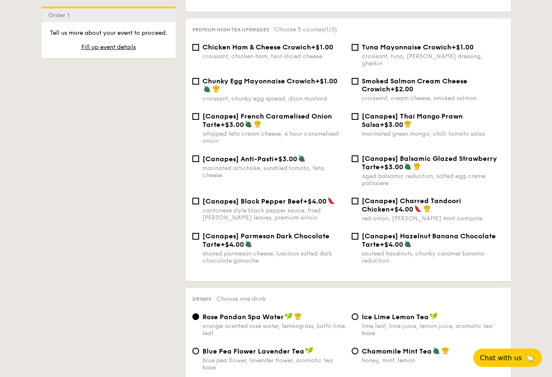
scroll to position [1110, 0]
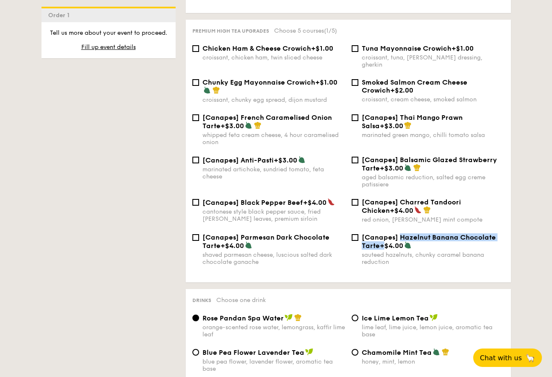
drag, startPoint x: 382, startPoint y: 243, endPoint x: 399, endPoint y: 233, distance: 20.3
click at [399, 234] on div "[Canapes] Hazelnut Banana Chocolate Tarte +$4.00" at bounding box center [433, 242] width 143 height 16
copy div "Hazelnut Banana Chocolate Tarte"
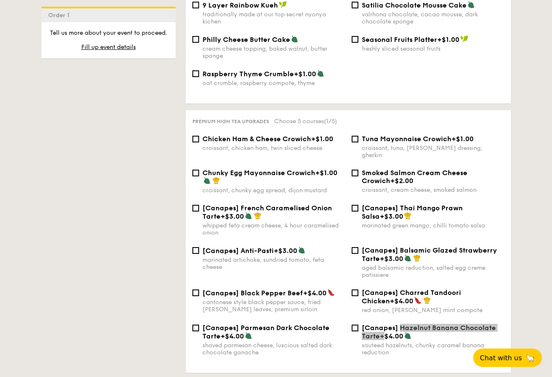
scroll to position [1018, 0]
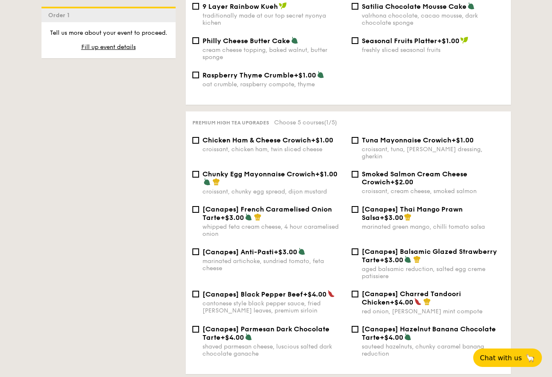
click at [222, 170] on span "Chunky Egg Mayonnaise Crowich" at bounding box center [258, 174] width 113 height 8
click at [199, 171] on input "Chunky Egg Mayonnaise Crowich +$1.00 croissant, chunky egg spread, dijon mustard" at bounding box center [195, 174] width 7 height 7
checkbox input "true"
drag, startPoint x: 204, startPoint y: 168, endPoint x: 313, endPoint y: 169, distance: 109.4
click at [313, 170] on span "Chunky Egg Mayonnaise Crowich" at bounding box center [258, 174] width 113 height 8
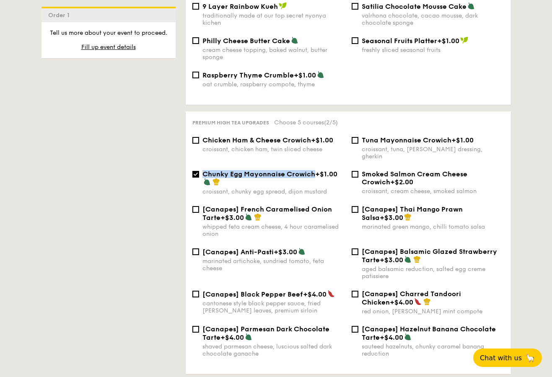
copy span "Chunky Egg Mayonnaise Crowich"
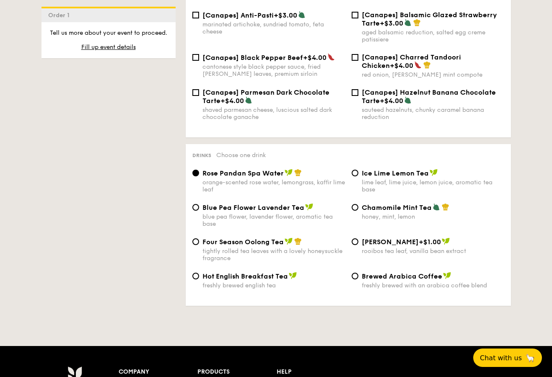
scroll to position [1265, 0]
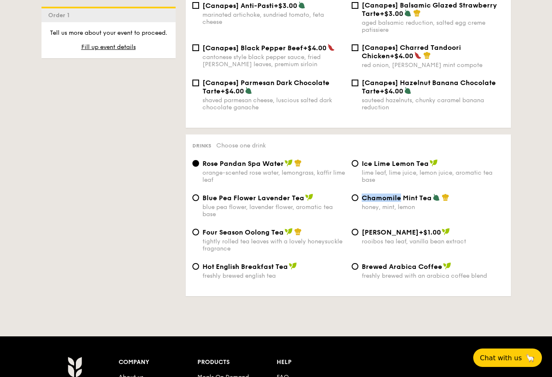
copy span "Chamomile"
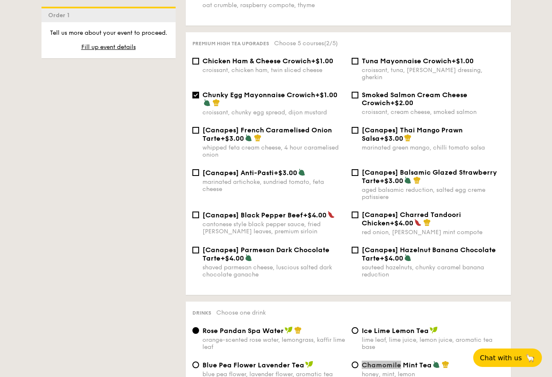
scroll to position [1096, 0]
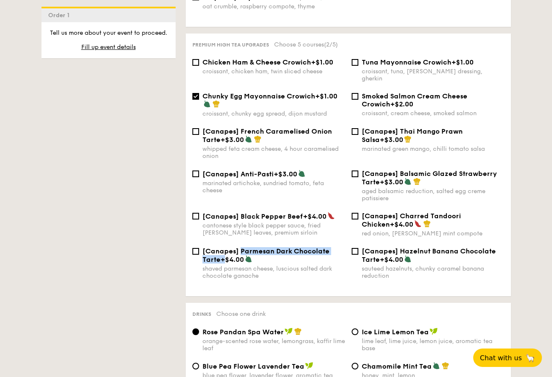
drag, startPoint x: 221, startPoint y: 254, endPoint x: 240, endPoint y: 247, distance: 20.6
click at [240, 247] on div "[Canapes] Parmesan Dark Chocolate Tarte +$4.00" at bounding box center [273, 255] width 143 height 16
copy div "Parmesan Dark Chocolate Tarte"
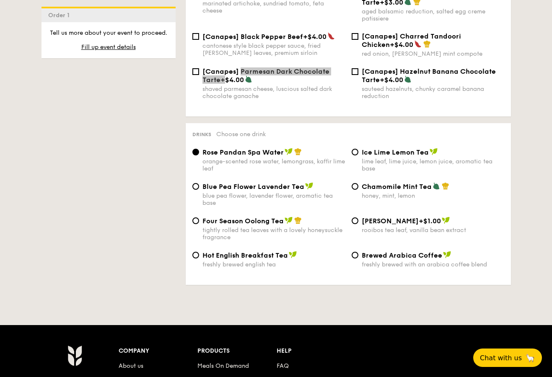
scroll to position [1277, 0]
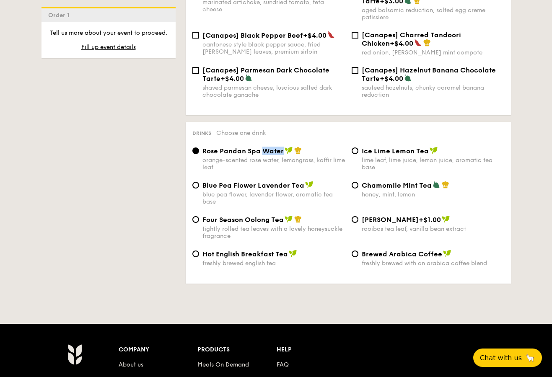
copy span "Water"
drag, startPoint x: 204, startPoint y: 146, endPoint x: 273, endPoint y: 148, distance: 69.6
click at [273, 148] on span "Rose Pandan Spa Water" at bounding box center [242, 151] width 81 height 8
drag, startPoint x: 204, startPoint y: 147, endPoint x: 267, endPoint y: 144, distance: 62.6
click at [267, 147] on span "Rose Pandan Spa Water" at bounding box center [242, 151] width 81 height 8
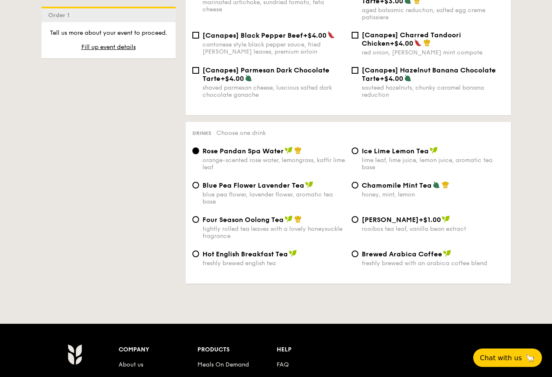
click at [199, 148] on input "Rose Pandan Spa Water orange-scented rose water, lemongrass, kaffir lime leaf" at bounding box center [195, 151] width 7 height 7
drag, startPoint x: 280, startPoint y: 148, endPoint x: 202, endPoint y: 148, distance: 77.6
click at [202, 148] on span "Rose Pandan Spa Water" at bounding box center [242, 151] width 81 height 8
copy span "Rose Pandan Spa Wate"
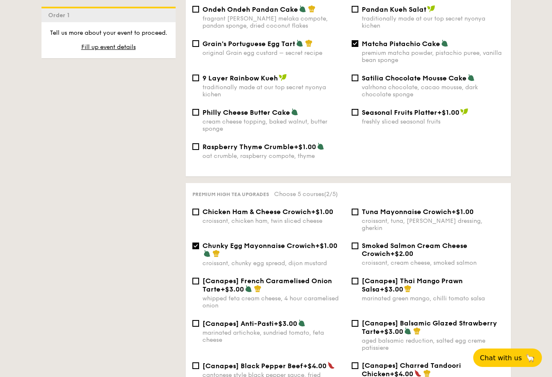
scroll to position [947, 0]
click at [216, 210] on span "Chicken Ham & Cheese Crowich" at bounding box center [256, 212] width 109 height 8
click at [199, 210] on input "Chicken Ham & Cheese Crowich +$1.00 croissant, chicken ham, twin sliced cheese" at bounding box center [195, 211] width 7 height 7
click at [216, 210] on span "Chicken Ham & Cheese Crowich" at bounding box center [256, 212] width 109 height 8
click at [199, 210] on input "Chicken Ham & Cheese Crowich +$1.00 croissant, chicken ham, twin sliced cheese" at bounding box center [195, 211] width 7 height 7
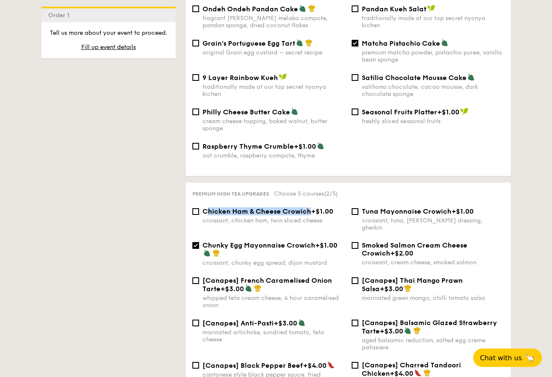
drag, startPoint x: 206, startPoint y: 212, endPoint x: 294, endPoint y: 209, distance: 88.5
click at [294, 209] on span "Chicken Ham & Cheese Crowich" at bounding box center [256, 212] width 109 height 8
click at [199, 209] on input "Chicken Ham & Cheese Crowich +$1.00 croissant, chicken ham, twin sliced cheese" at bounding box center [195, 211] width 7 height 7
click at [314, 215] on span "+$1.00" at bounding box center [322, 212] width 22 height 8
click at [199, 215] on input "Chicken Ham & Cheese Crowich +$1.00 croissant, chicken ham, twin sliced cheese" at bounding box center [195, 211] width 7 height 7
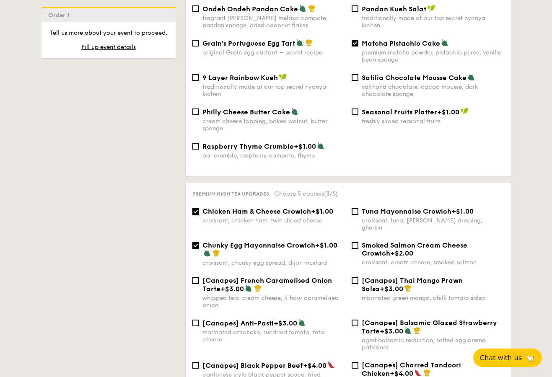
checkbox input "false"
drag, startPoint x: 312, startPoint y: 213, endPoint x: 202, endPoint y: 212, distance: 109.4
click at [202, 212] on div "Chicken Ham & Cheese Crowich +$1.00" at bounding box center [273, 212] width 143 height 8
copy span "Chicken Ham & Cheese Crowich"
